Goal: Information Seeking & Learning: Learn about a topic

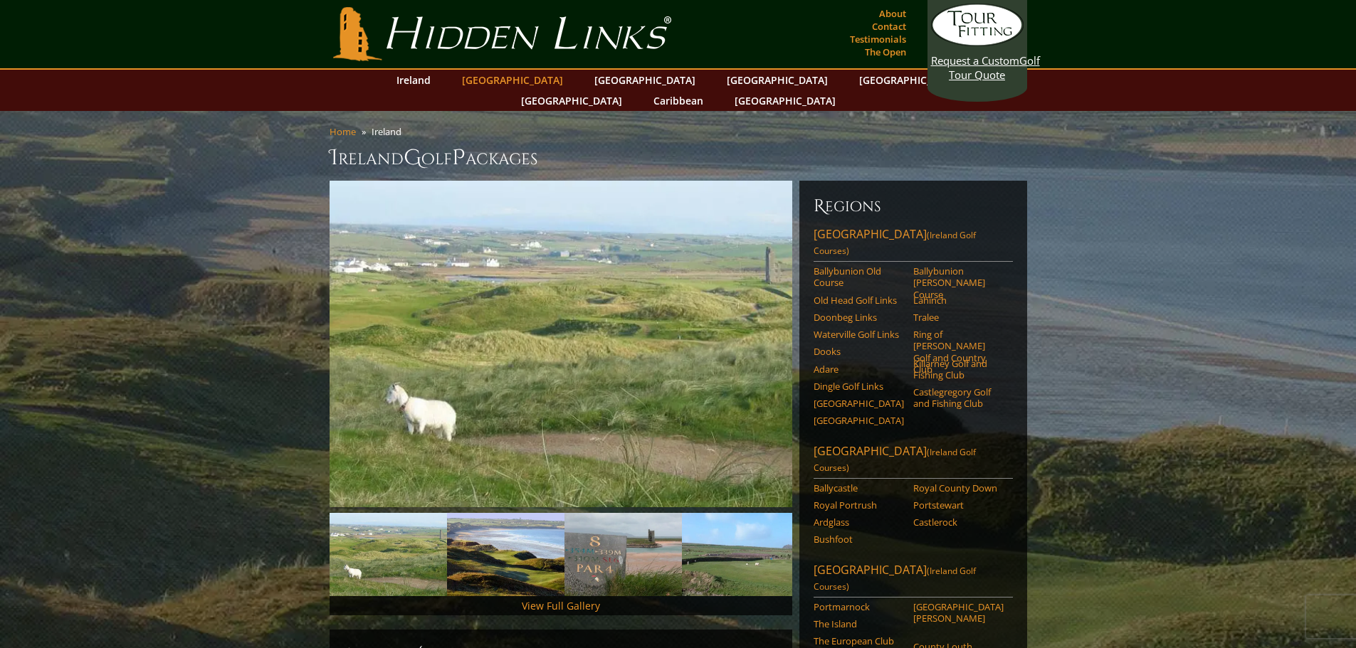
click at [510, 82] on link "[GEOGRAPHIC_DATA]" at bounding box center [512, 80] width 115 height 21
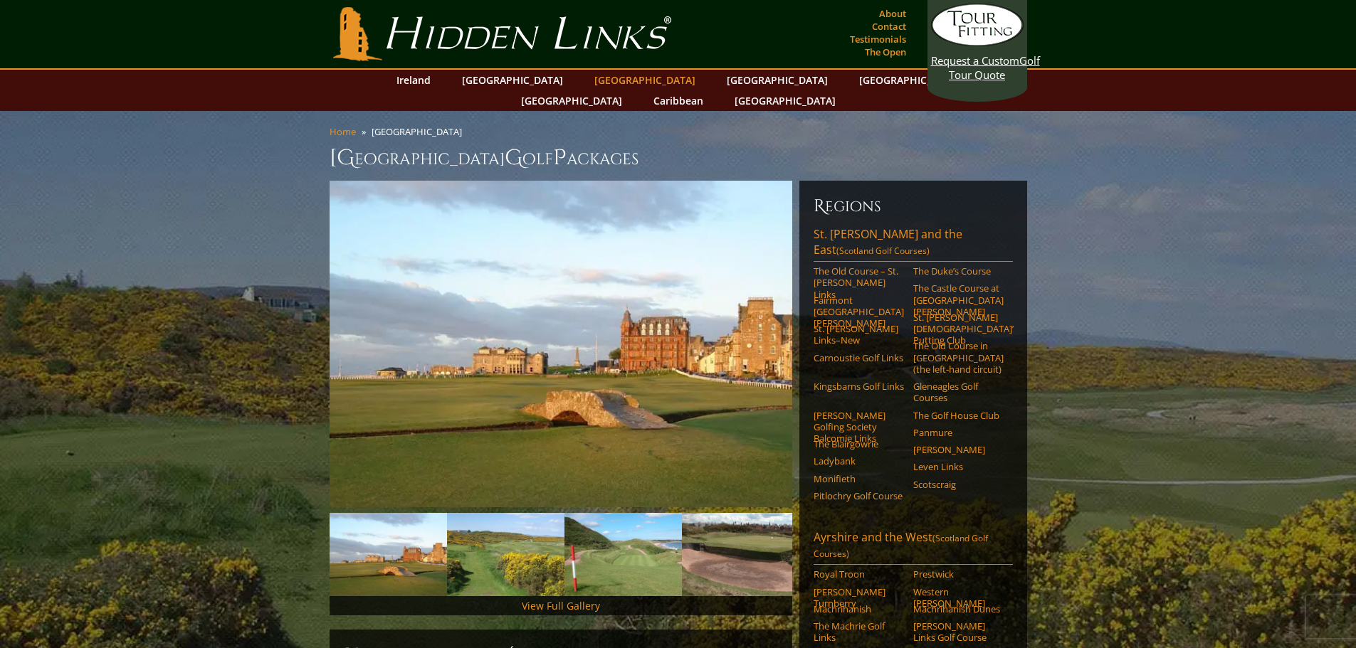
click at [588, 81] on link "[GEOGRAPHIC_DATA]" at bounding box center [644, 80] width 115 height 21
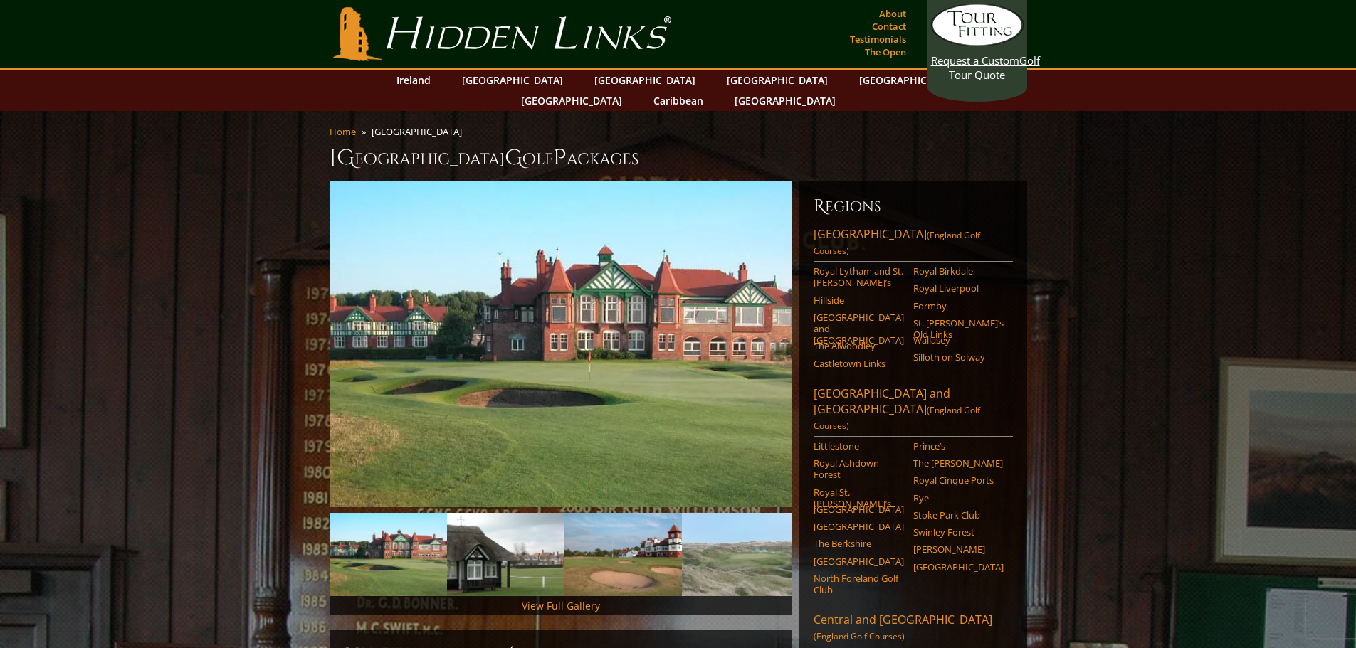
drag, startPoint x: 708, startPoint y: 80, endPoint x: 757, endPoint y: 109, distance: 57.1
click at [852, 80] on link "[GEOGRAPHIC_DATA]" at bounding box center [909, 80] width 115 height 21
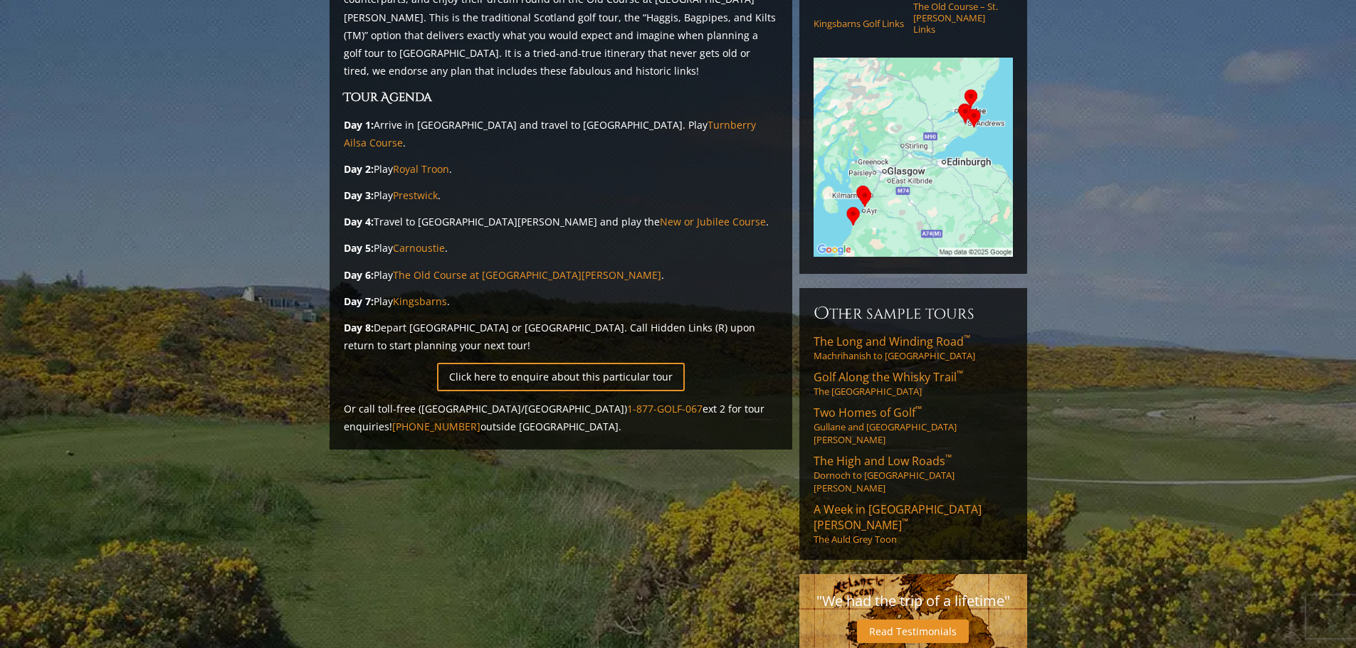
scroll to position [285, 0]
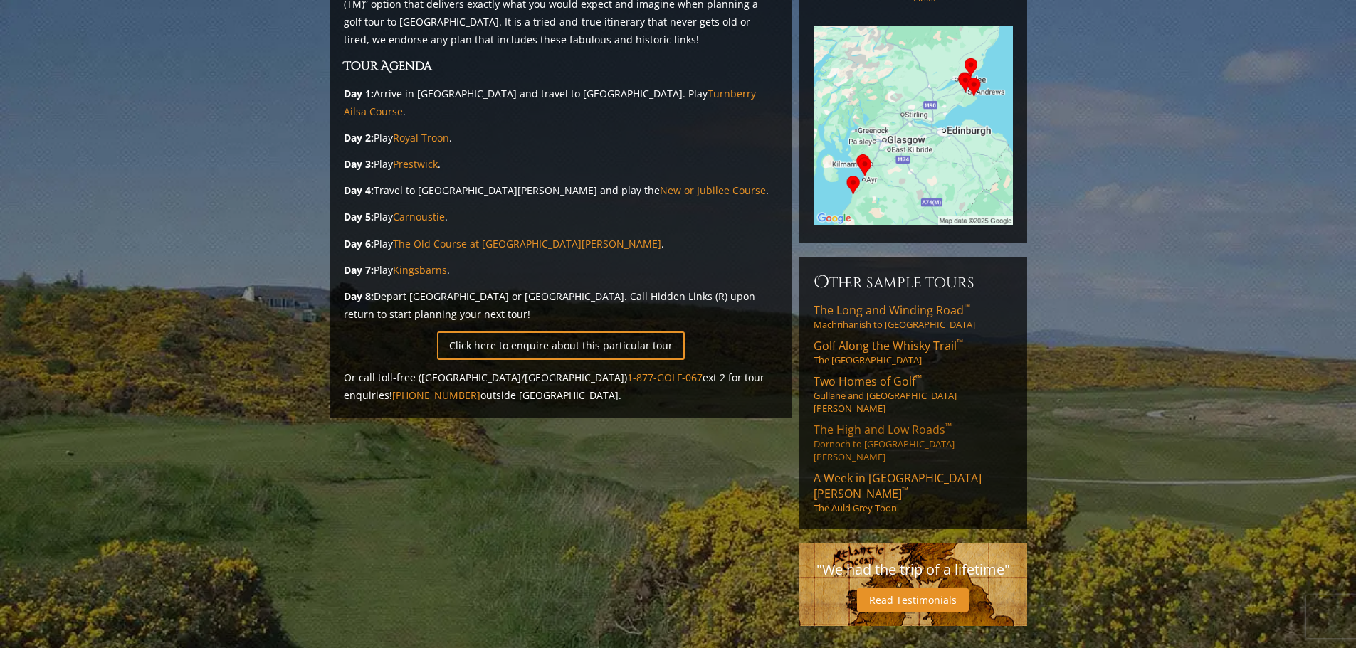
click at [869, 422] on link "The High and Low Roads ™ Dornoch to St. Andrews" at bounding box center [913, 442] width 199 height 41
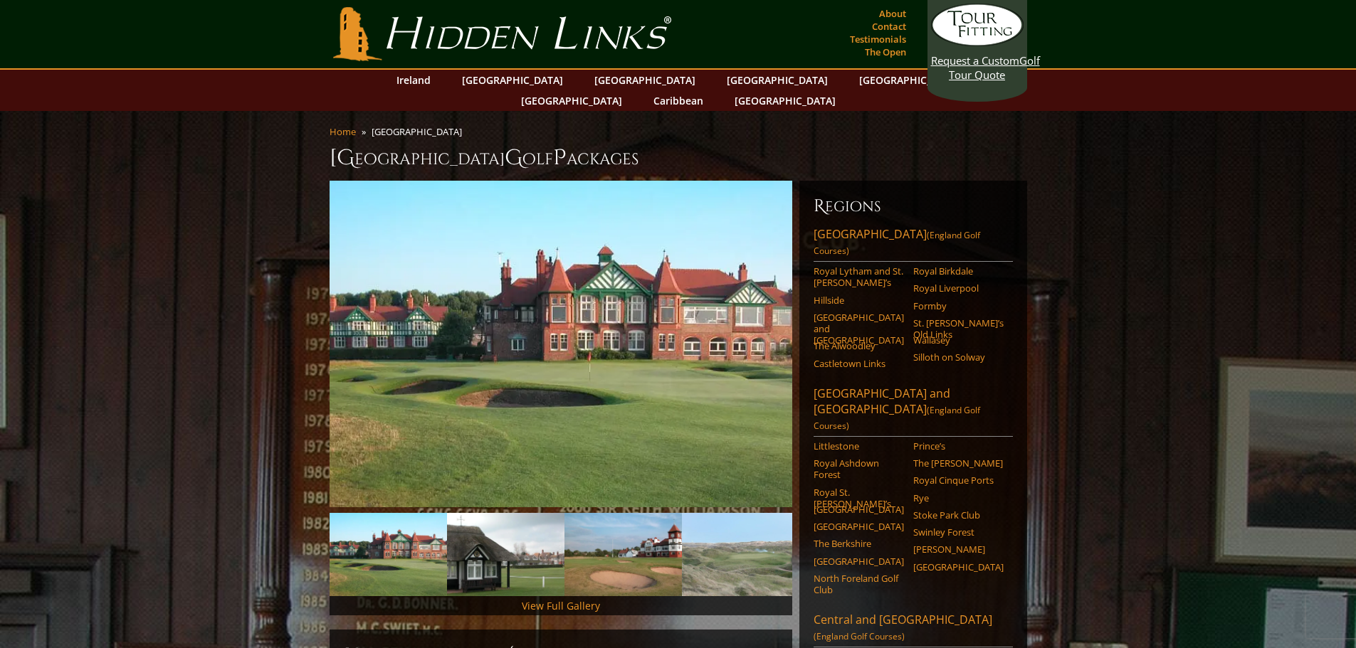
drag, startPoint x: 707, startPoint y: 80, endPoint x: 794, endPoint y: 130, distance: 101.1
click at [852, 80] on link "[GEOGRAPHIC_DATA]" at bounding box center [909, 80] width 115 height 21
